Goal: Task Accomplishment & Management: Use online tool/utility

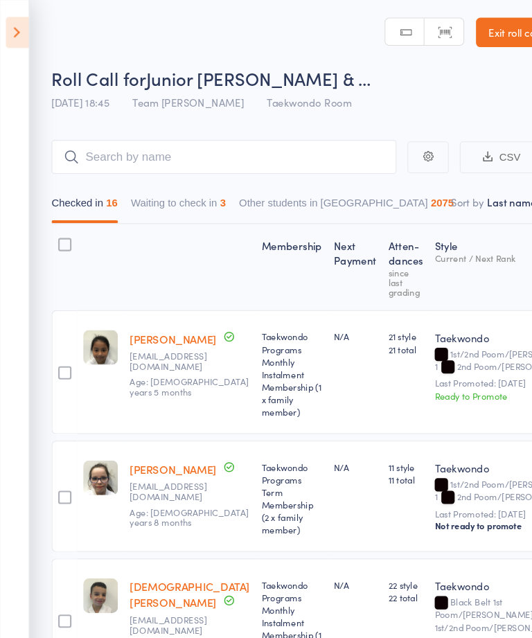
click at [19, 31] on icon at bounding box center [16, 30] width 21 height 29
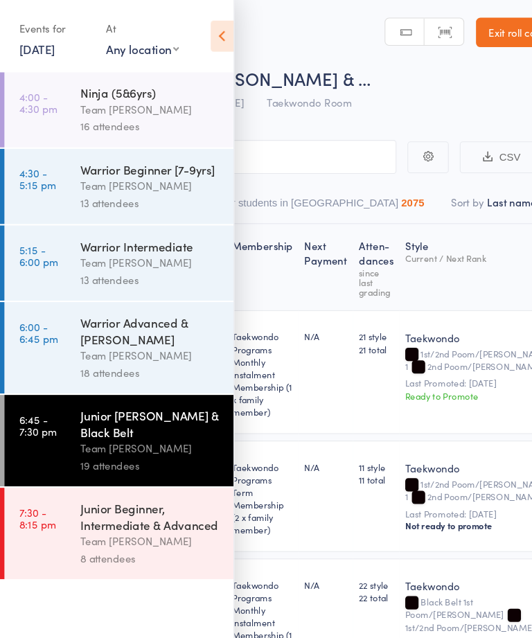
click at [45, 39] on link "[DATE]" at bounding box center [35, 45] width 34 height 15
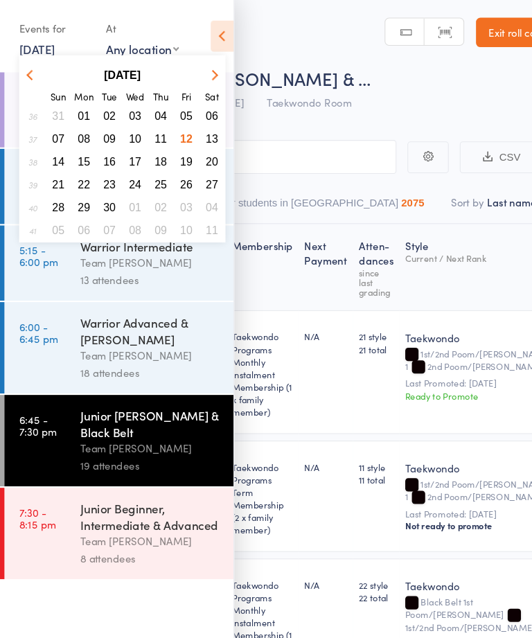
click at [204, 136] on span "13" at bounding box center [199, 131] width 12 height 12
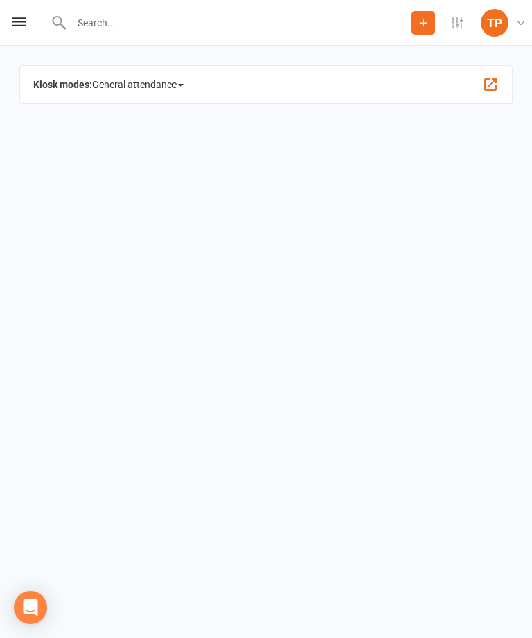
click at [21, 25] on icon at bounding box center [18, 21] width 13 height 9
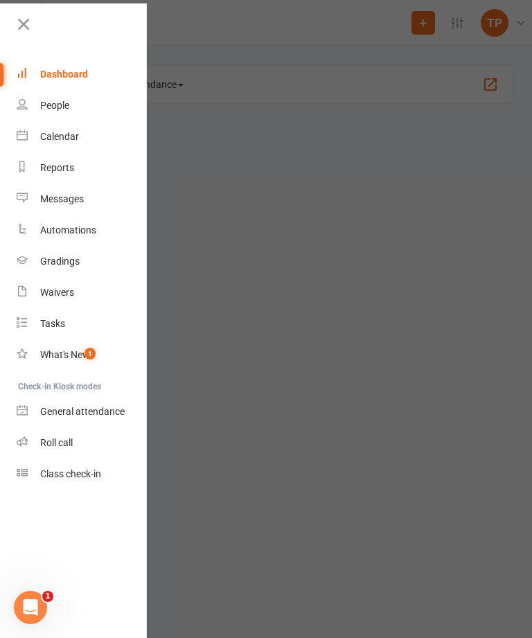
click at [73, 141] on div "Calendar" at bounding box center [59, 136] width 39 height 11
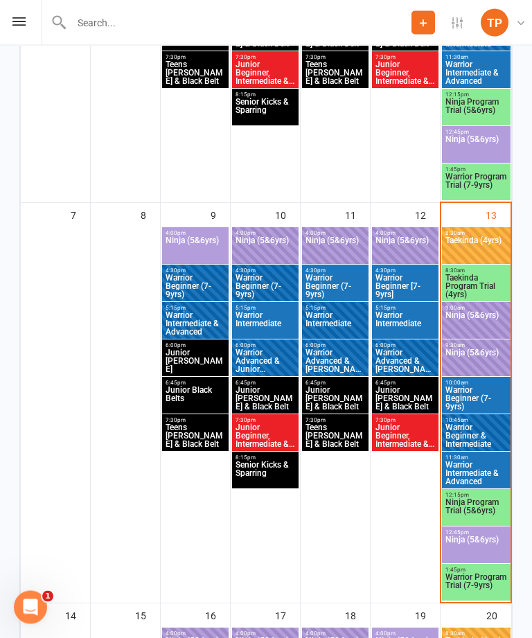
scroll to position [474, 0]
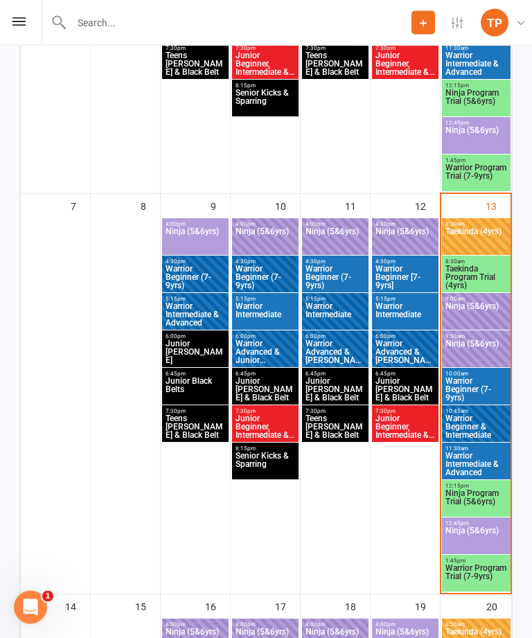
click at [482, 246] on span "Taekinda (4yrs)" at bounding box center [476, 240] width 63 height 25
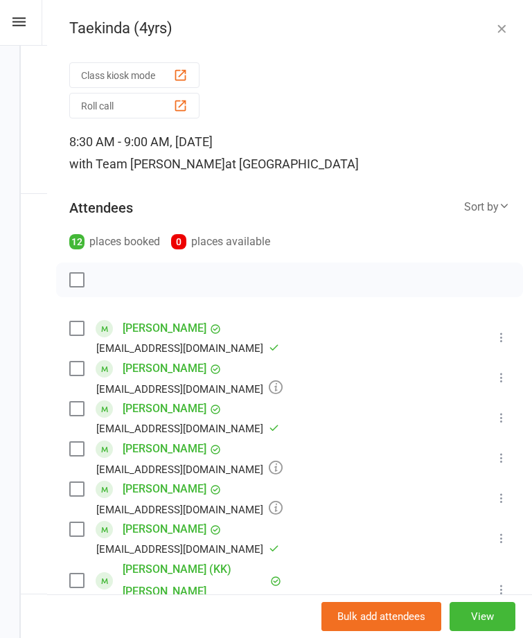
scroll to position [0, 0]
click at [181, 105] on div "button" at bounding box center [180, 105] width 15 height 15
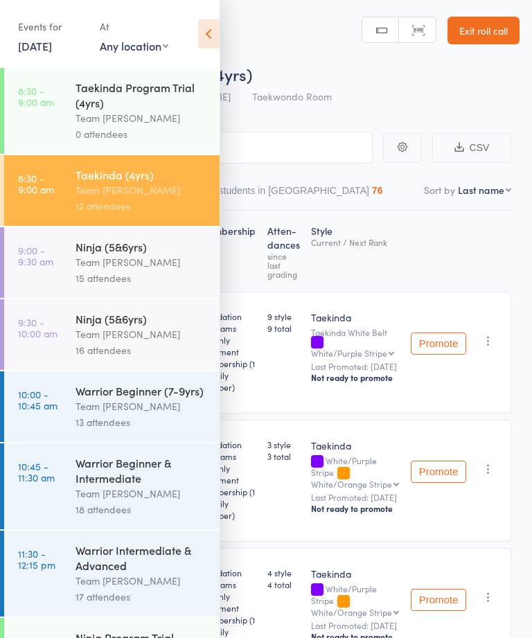
click at [211, 37] on icon at bounding box center [208, 33] width 21 height 29
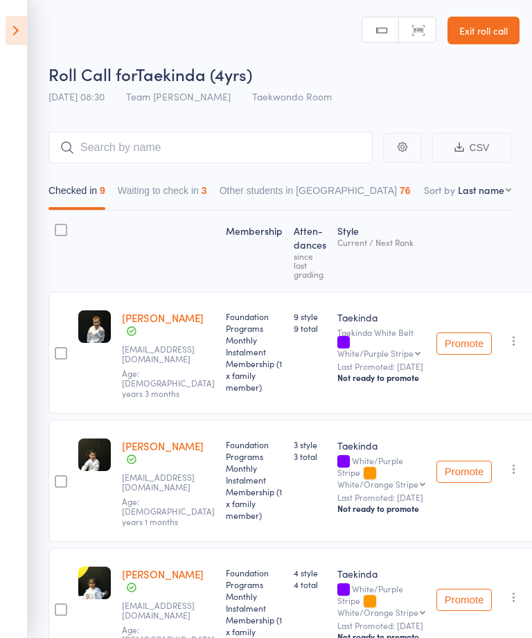
click at [488, 195] on select "First name Last name Birthday [DATE]? Behind on payments? Check in time Next pa…" at bounding box center [484, 190] width 53 height 14
select select "10"
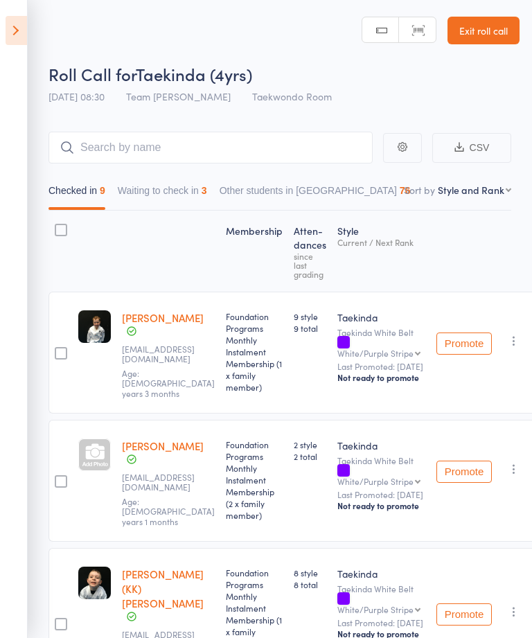
click at [98, 457] on div at bounding box center [94, 454] width 33 height 33
click at [175, 186] on button "Waiting to check in 3" at bounding box center [162, 194] width 89 height 32
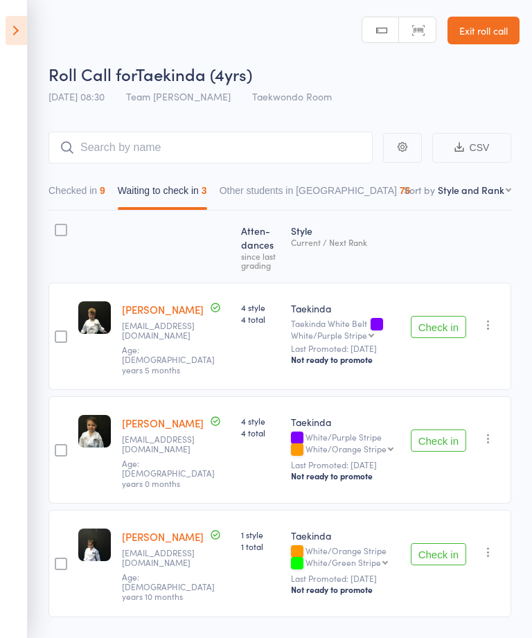
click at [438, 543] on button "Check in" at bounding box center [438, 554] width 55 height 22
